Goal: Transaction & Acquisition: Purchase product/service

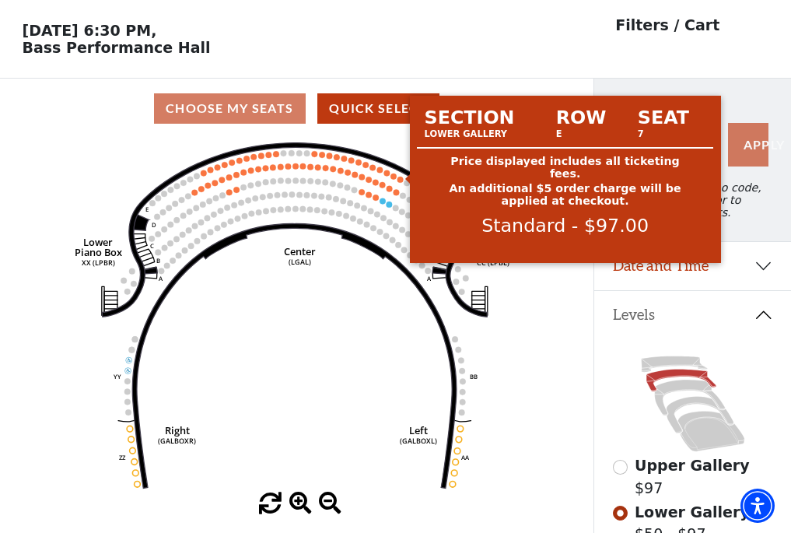
scroll to position [72, 0]
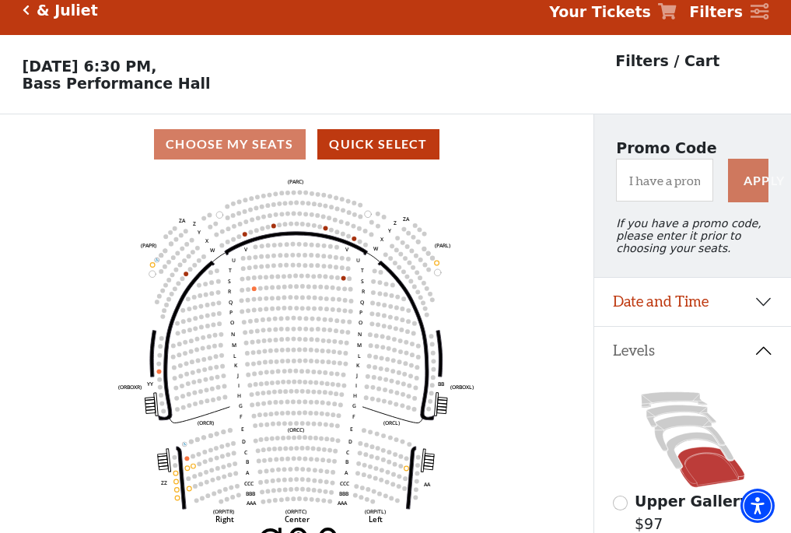
scroll to position [72, 0]
